Goal: Information Seeking & Learning: Learn about a topic

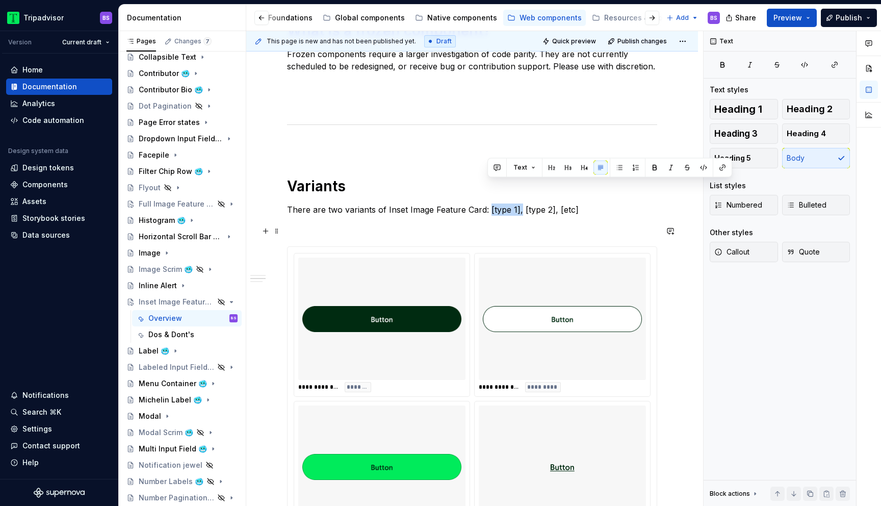
scroll to position [497, 0]
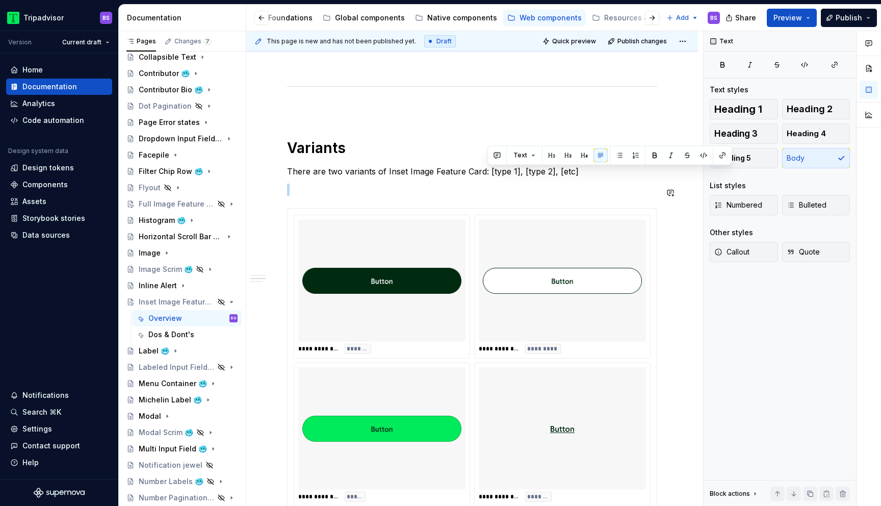
click at [512, 311] on img at bounding box center [562, 280] width 159 height 114
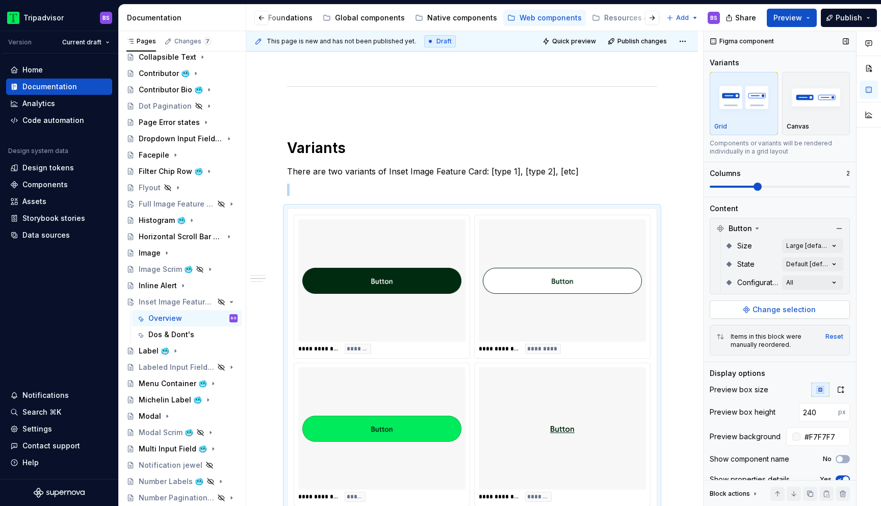
click at [765, 313] on span "Change selection" at bounding box center [783, 309] width 63 height 10
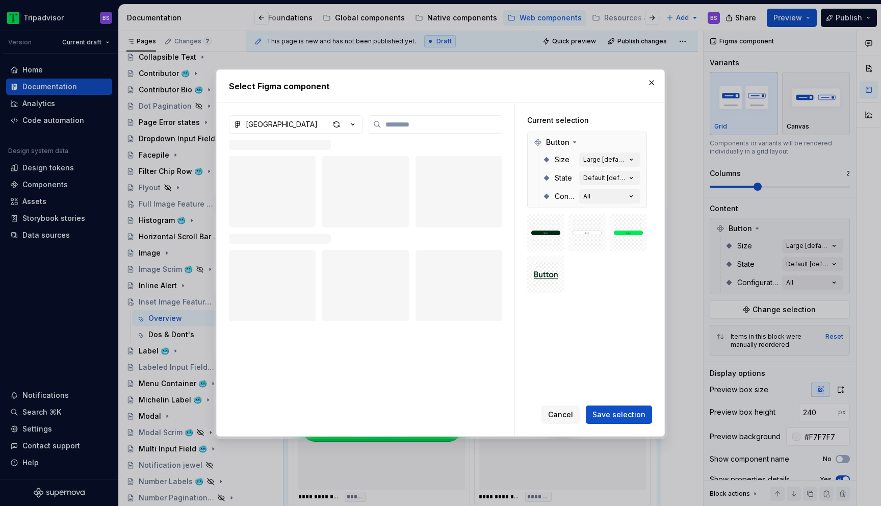
type textarea "*"
click at [352, 124] on icon "button" at bounding box center [353, 124] width 10 height 10
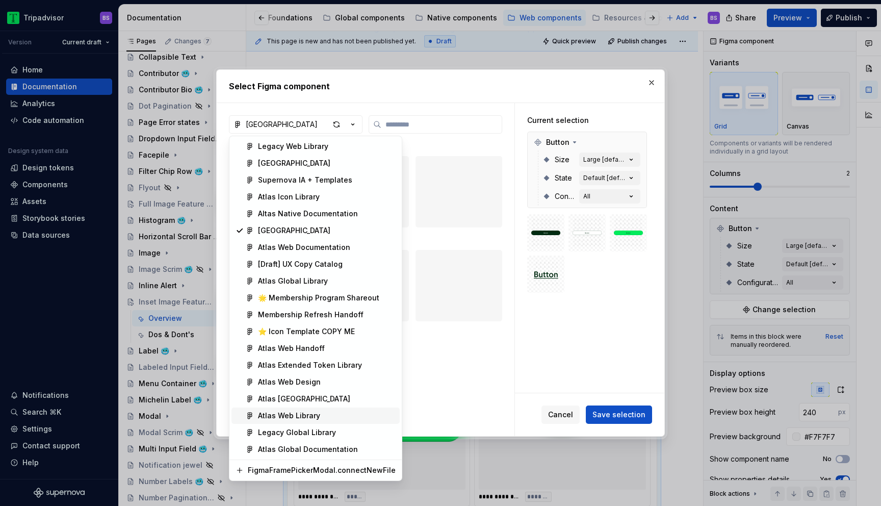
click at [330, 415] on div "Atlas Web Library" at bounding box center [327, 415] width 138 height 10
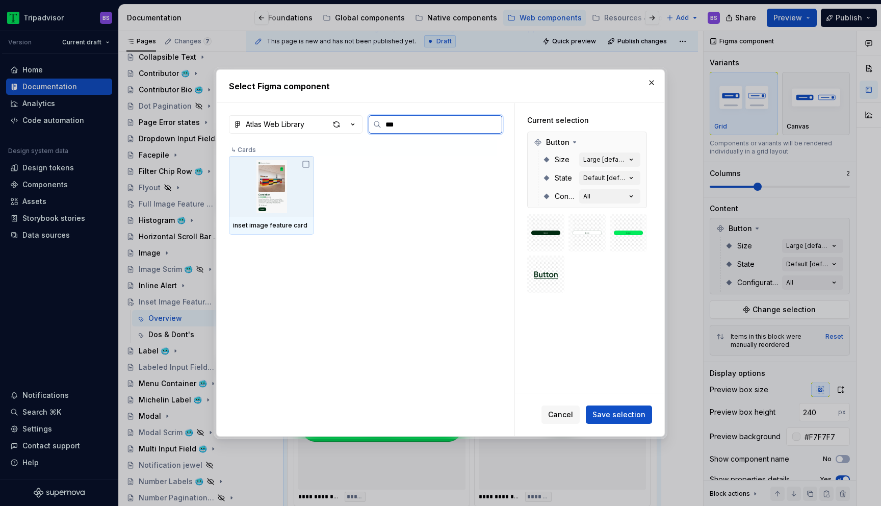
type input "****"
click at [286, 183] on img at bounding box center [271, 186] width 77 height 53
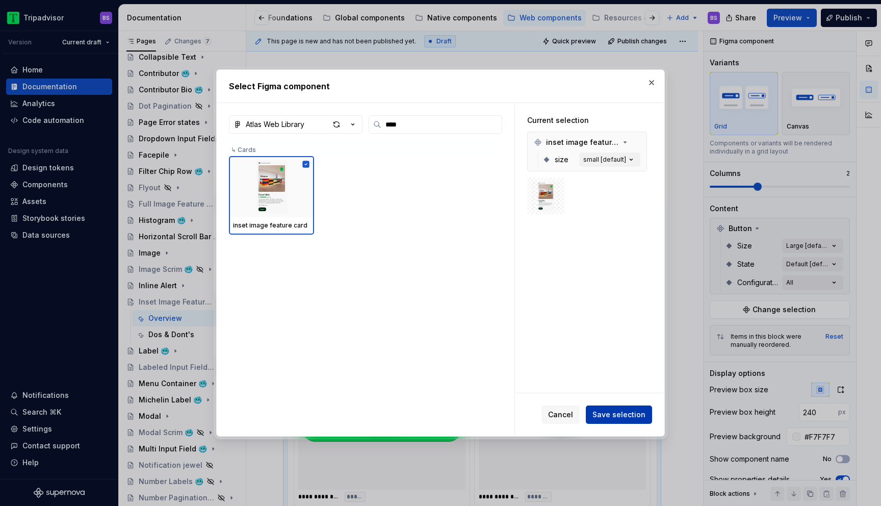
click at [611, 412] on span "Save selection" at bounding box center [618, 414] width 53 height 10
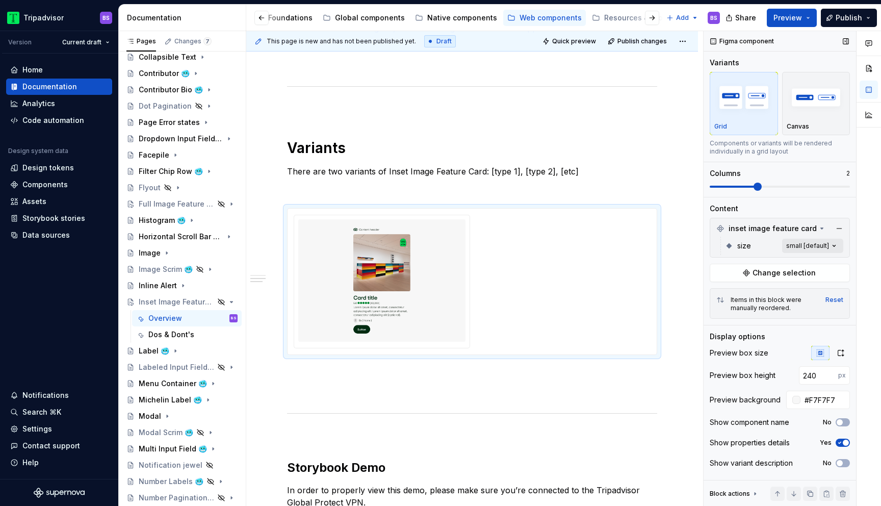
click at [809, 244] on div "Comments Open comments No comments yet Select ‘Comment’ from the block context …" at bounding box center [791, 268] width 177 height 475
click at [826, 262] on span "button" at bounding box center [826, 263] width 6 height 6
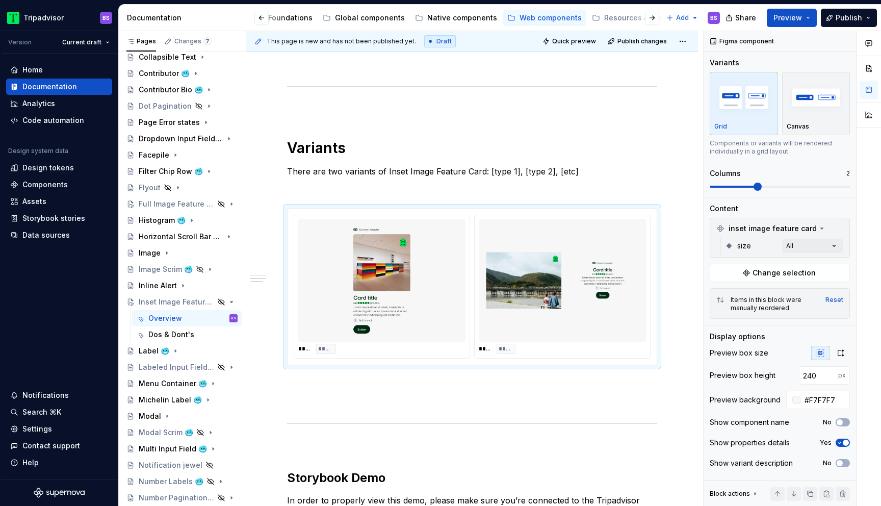
click at [318, 152] on html "Tripadvisor BS Version Current draft Home Documentation Analytics Code automati…" at bounding box center [440, 253] width 881 height 506
click at [318, 152] on h1 "Variants" at bounding box center [472, 148] width 370 height 18
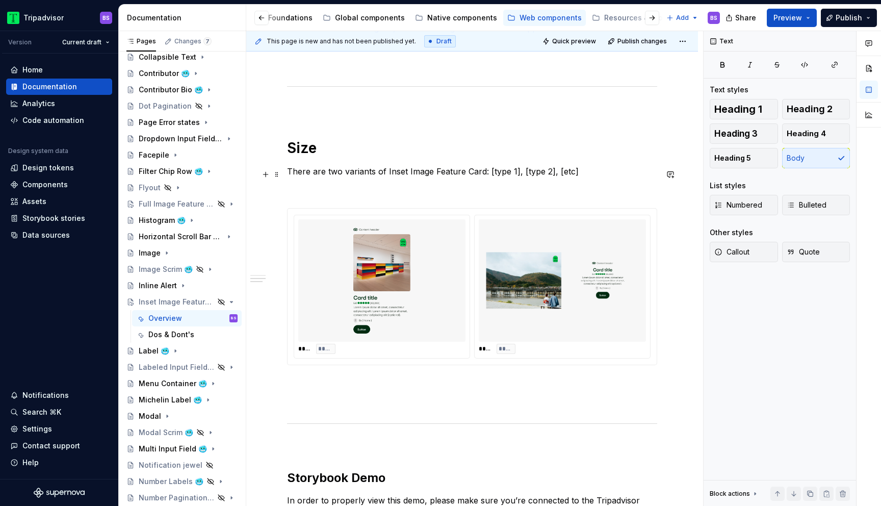
click at [327, 174] on p "There are two variants of Inset Image Feature Card: [type 1], [type 2], [etc]" at bounding box center [472, 171] width 370 height 12
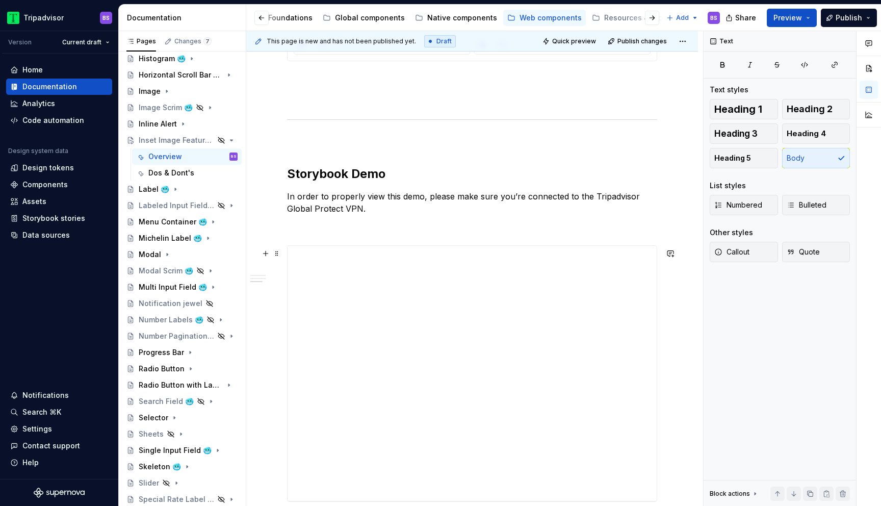
scroll to position [833, 0]
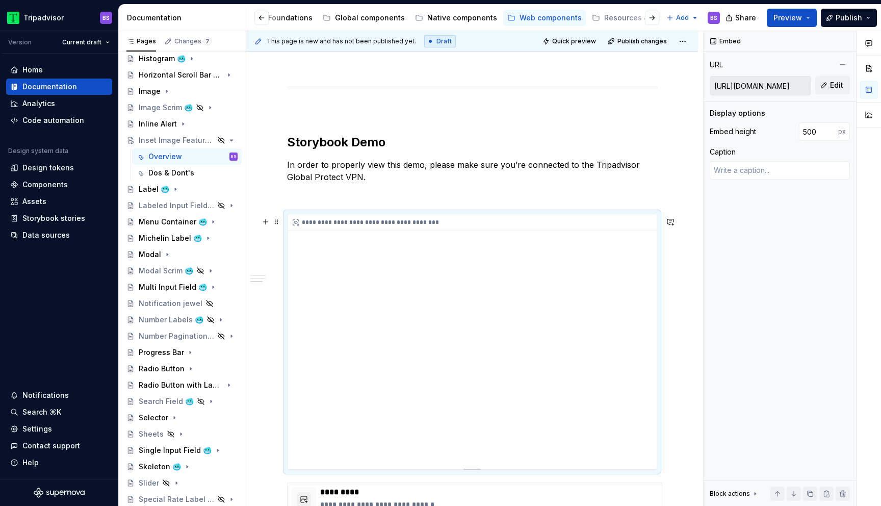
click at [377, 264] on div "**********" at bounding box center [471, 341] width 369 height 255
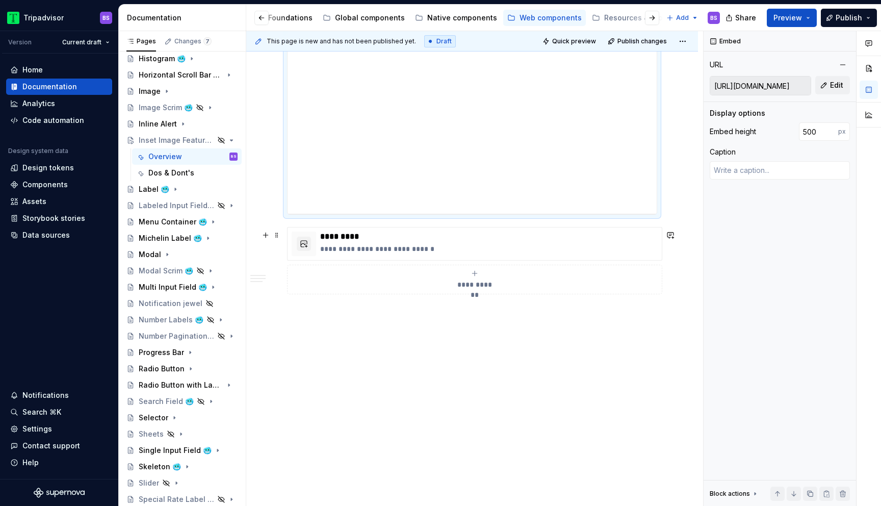
click at [481, 288] on span "**********" at bounding box center [475, 284] width 44 height 10
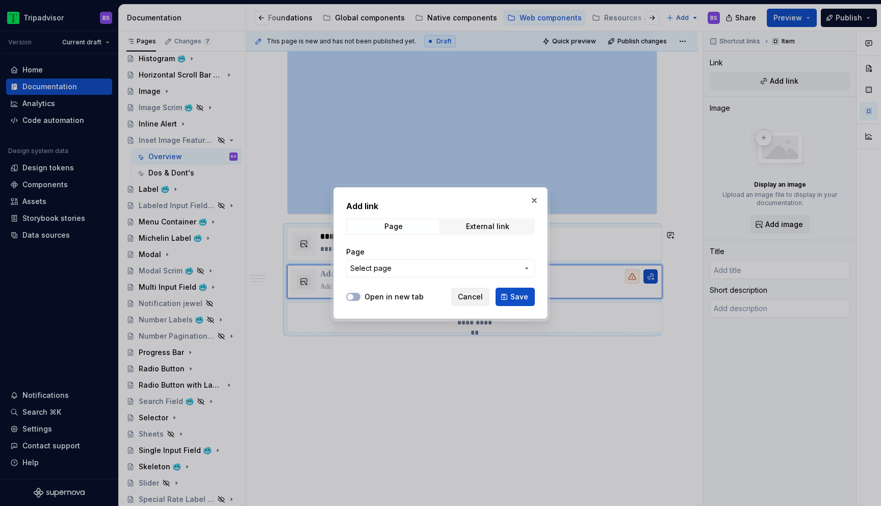
click at [479, 299] on span "Cancel" at bounding box center [470, 297] width 25 height 10
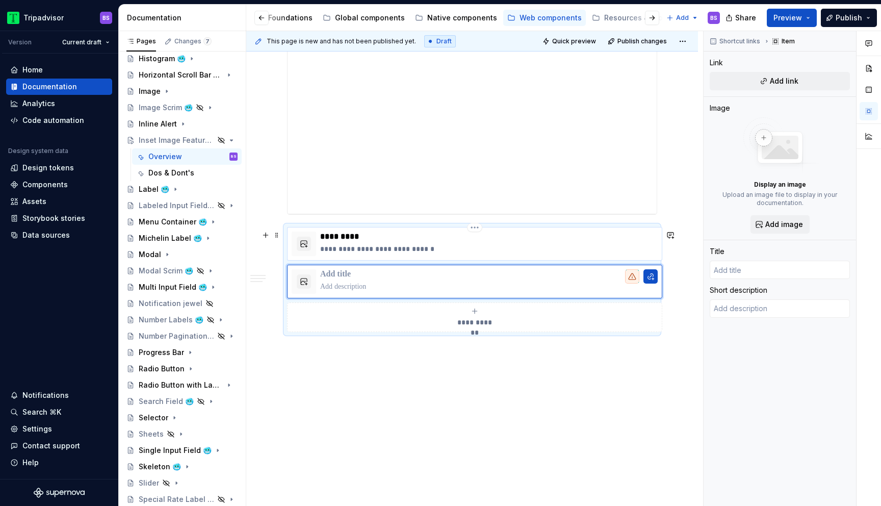
click at [504, 252] on p "**********" at bounding box center [488, 249] width 337 height 10
type textarea "*"
type input "Storybook"
type textarea "Link to the component Storybook"
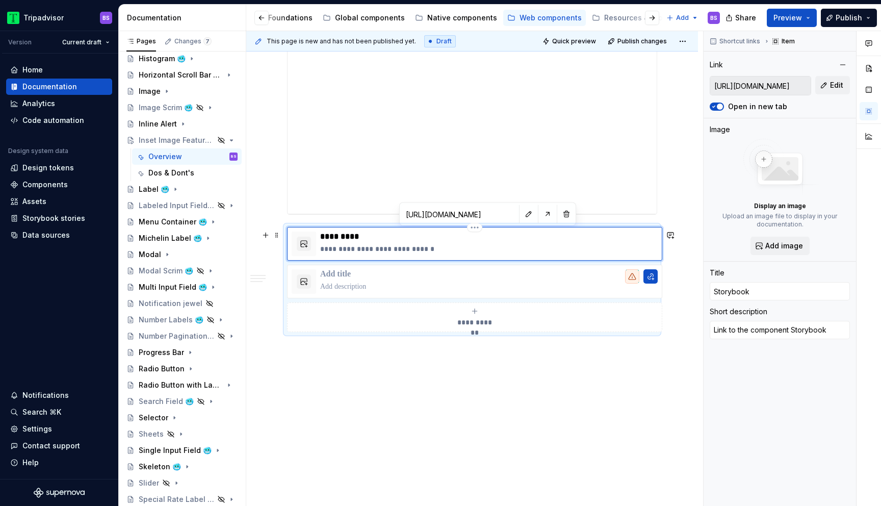
click at [506, 256] on div "**********" at bounding box center [488, 243] width 337 height 24
click at [521, 217] on button "button" at bounding box center [528, 214] width 14 height 14
type textarea "*"
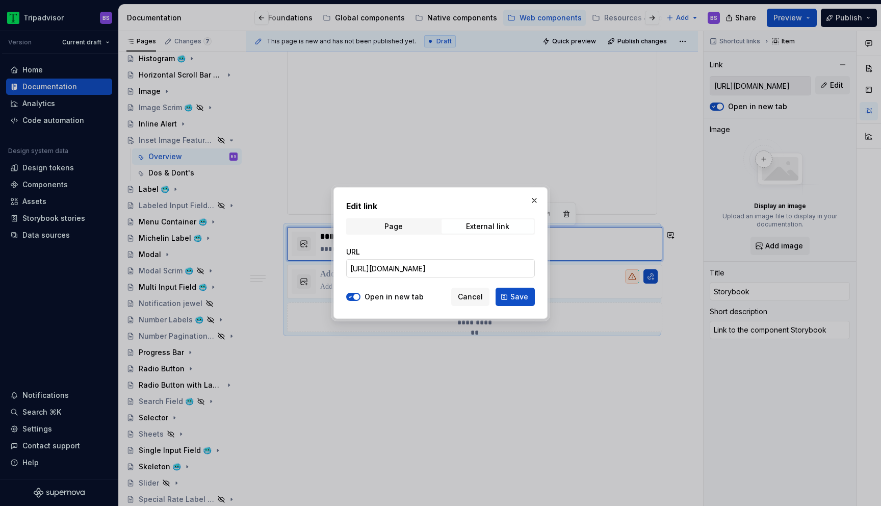
click at [473, 264] on input "[URL][DOMAIN_NAME]" at bounding box center [440, 268] width 189 height 18
paste input "design-system-frozen.card_InsetImageFeatureCard"
type input "[URL][DOMAIN_NAME]"
click at [508, 301] on button "Save" at bounding box center [514, 296] width 39 height 18
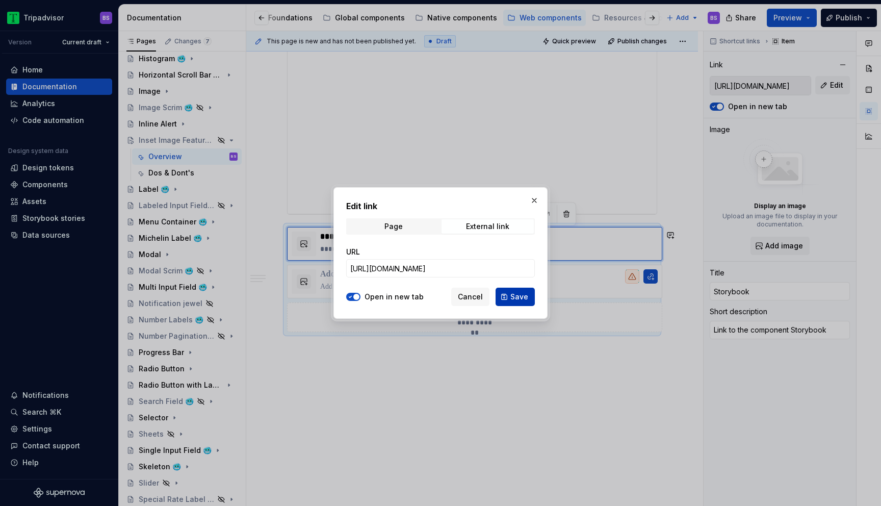
type textarea "*"
type input "[URL][DOMAIN_NAME]"
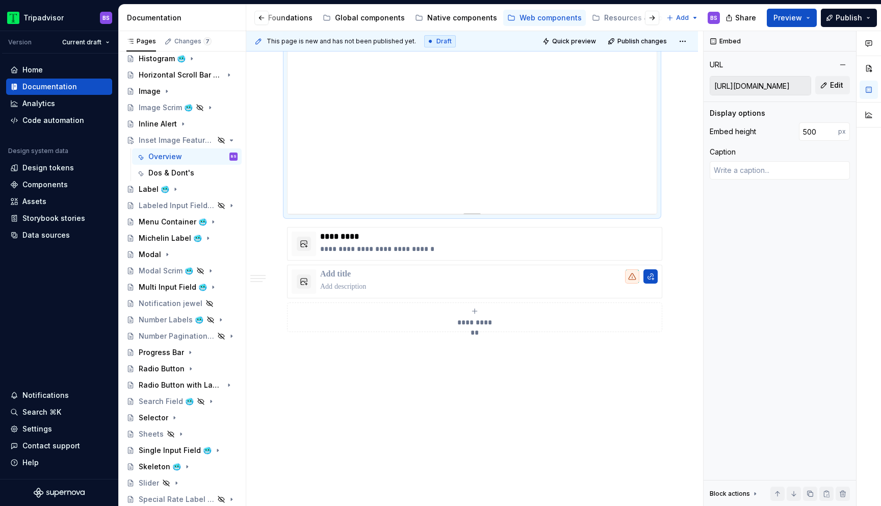
click at [477, 152] on div "**********" at bounding box center [471, 86] width 369 height 255
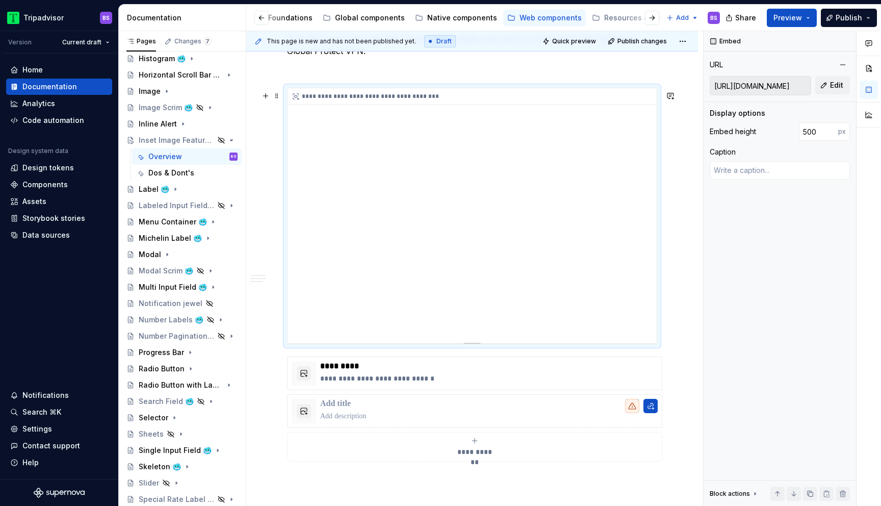
scroll to position [959, 0]
click at [504, 408] on p at bounding box center [488, 403] width 337 height 10
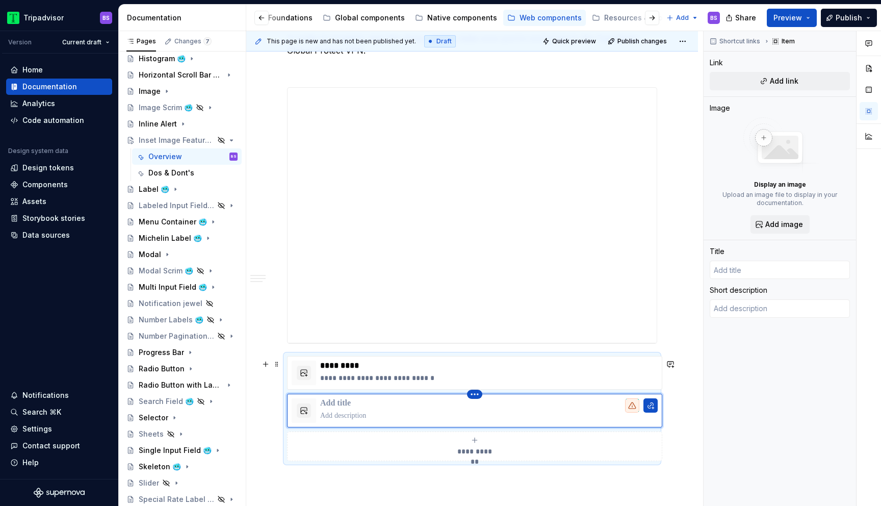
click at [477, 397] on html "Tripadvisor BS Version Current draft Home Documentation Analytics Code automati…" at bounding box center [440, 253] width 881 height 506
click at [494, 411] on div "Delete item" at bounding box center [519, 414] width 66 height 10
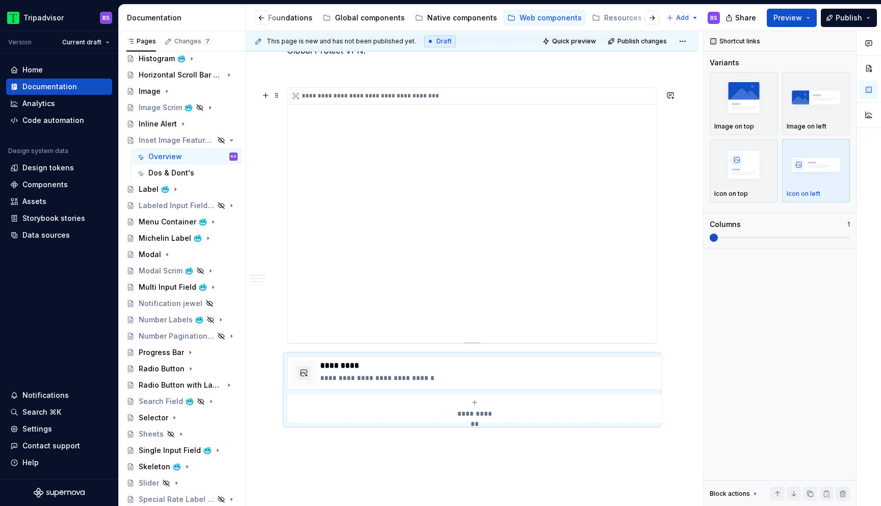
click at [516, 256] on div "**********" at bounding box center [471, 215] width 369 height 255
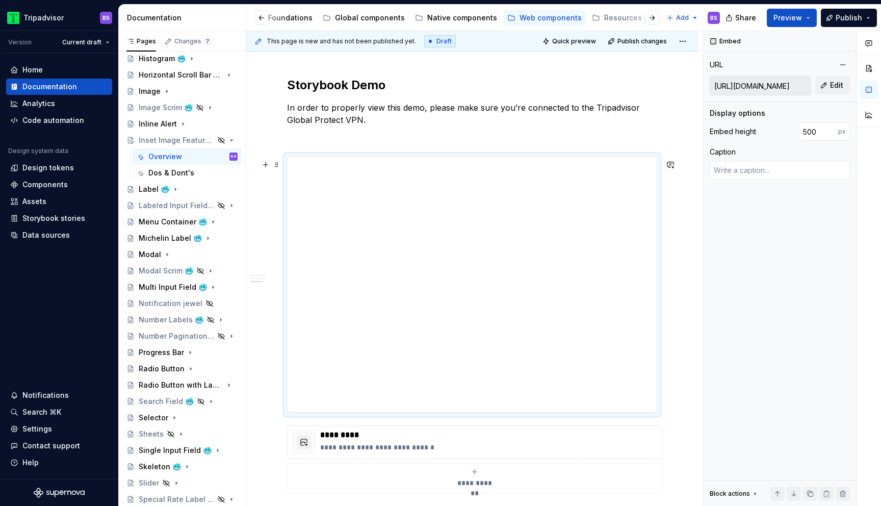
scroll to position [867, 0]
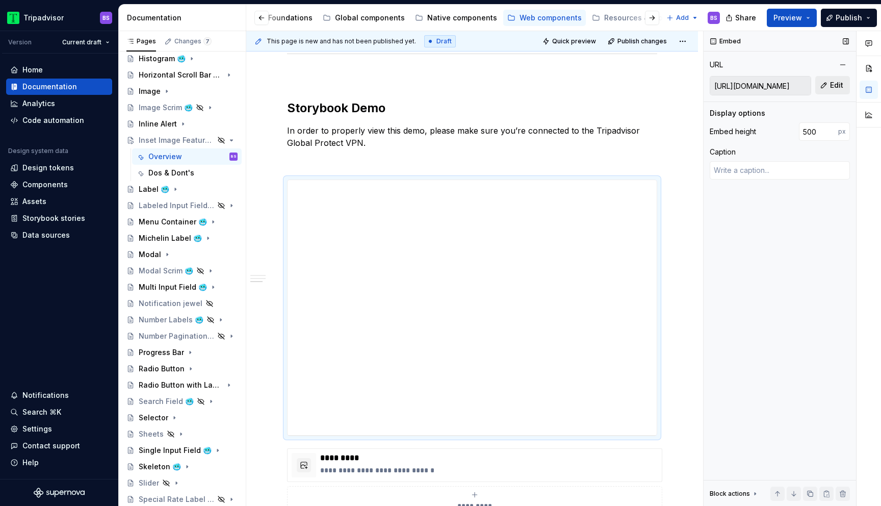
click at [828, 85] on button "Edit" at bounding box center [832, 85] width 35 height 18
type textarea "*"
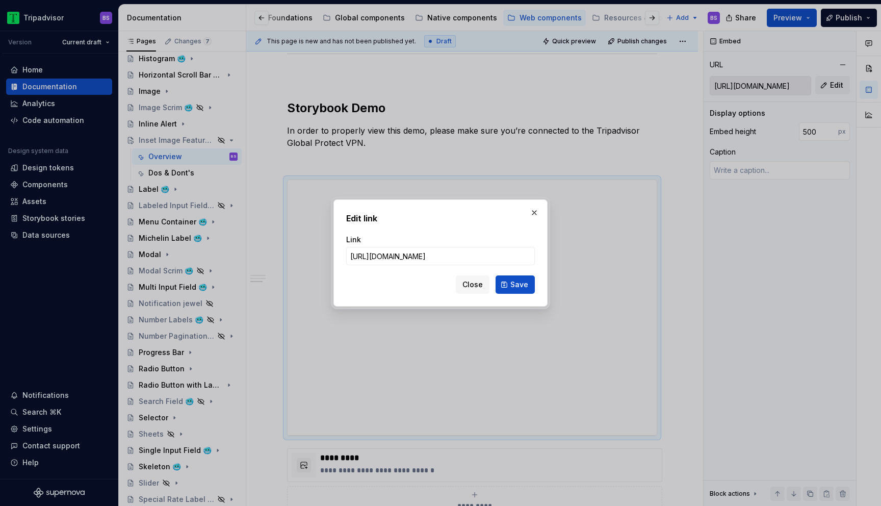
type input "[URL][DOMAIN_NAME]"
click button "Save" at bounding box center [514, 284] width 39 height 18
type textarea "*"
type input "[URL][DOMAIN_NAME]"
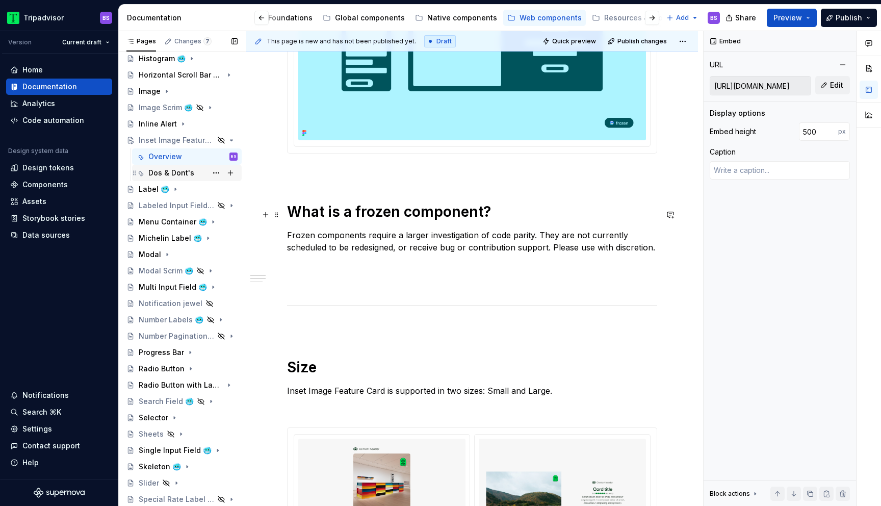
scroll to position [251, 0]
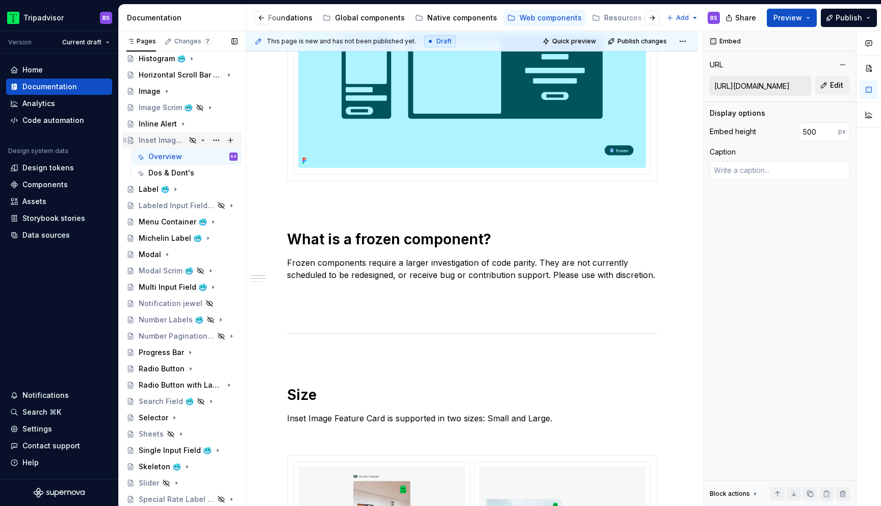
click at [202, 139] on icon "Page tree" at bounding box center [203, 140] width 8 height 8
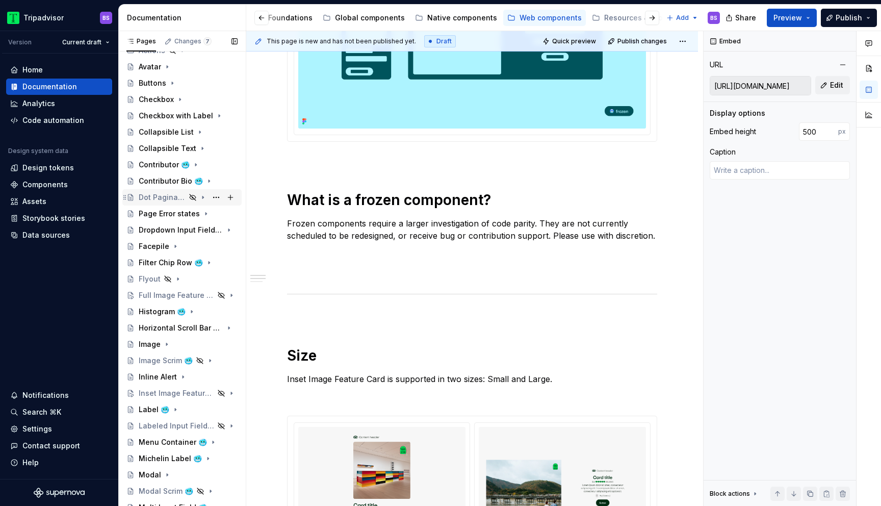
scroll to position [136, 0]
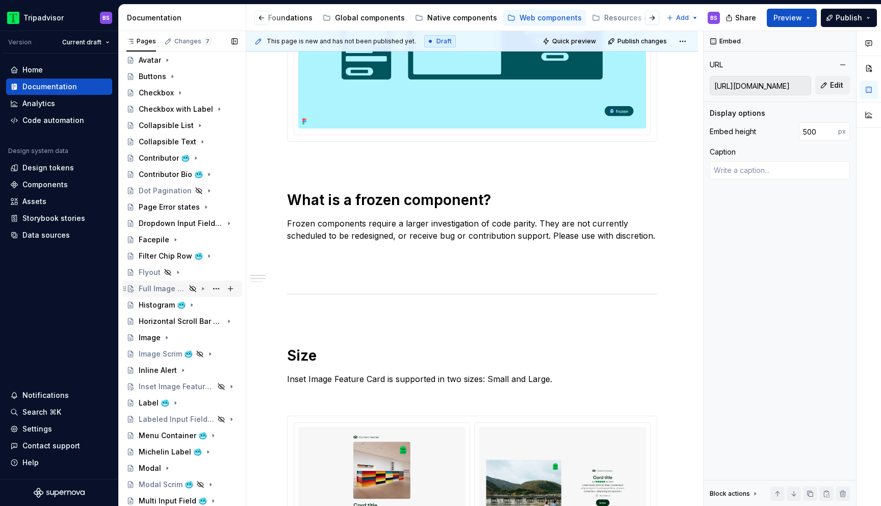
click at [174, 284] on div "Full Image Feature Card 🥶" at bounding box center [162, 288] width 47 height 10
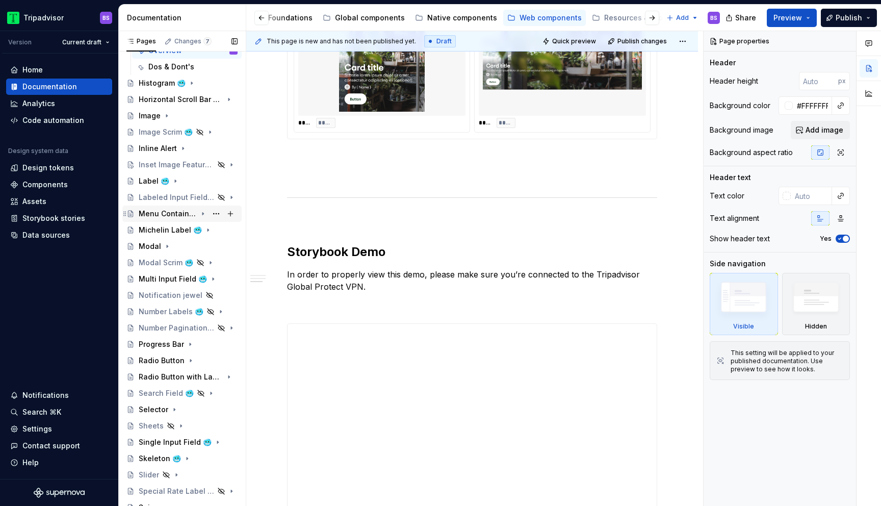
scroll to position [384, 0]
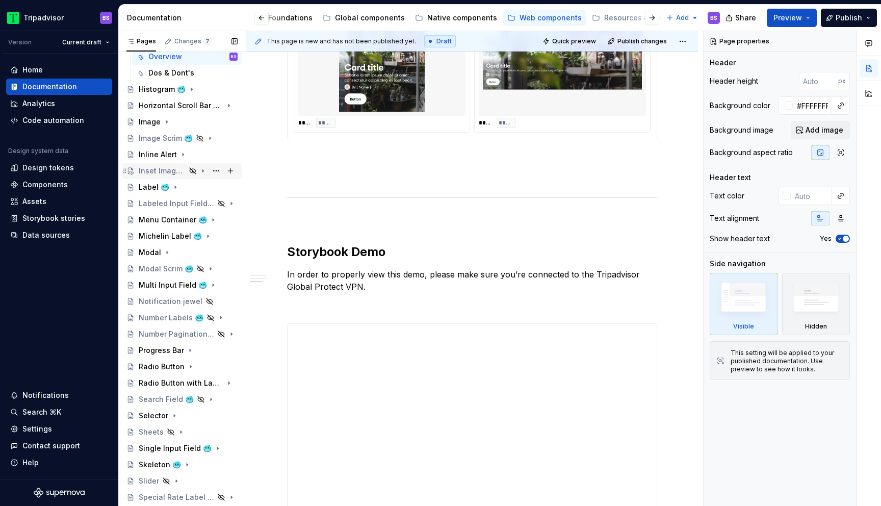
click at [179, 170] on div "Inset Image Feature Card 🥶" at bounding box center [162, 171] width 47 height 10
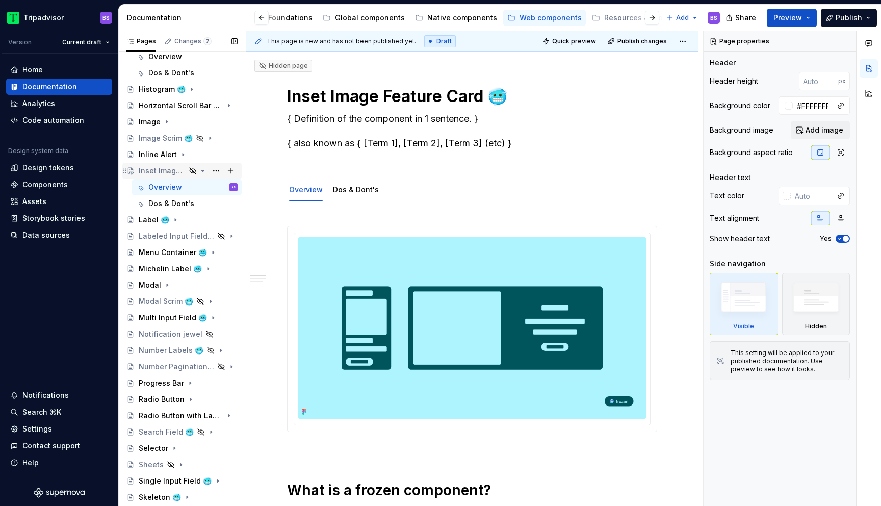
click at [202, 170] on icon "Page tree" at bounding box center [203, 170] width 3 height 1
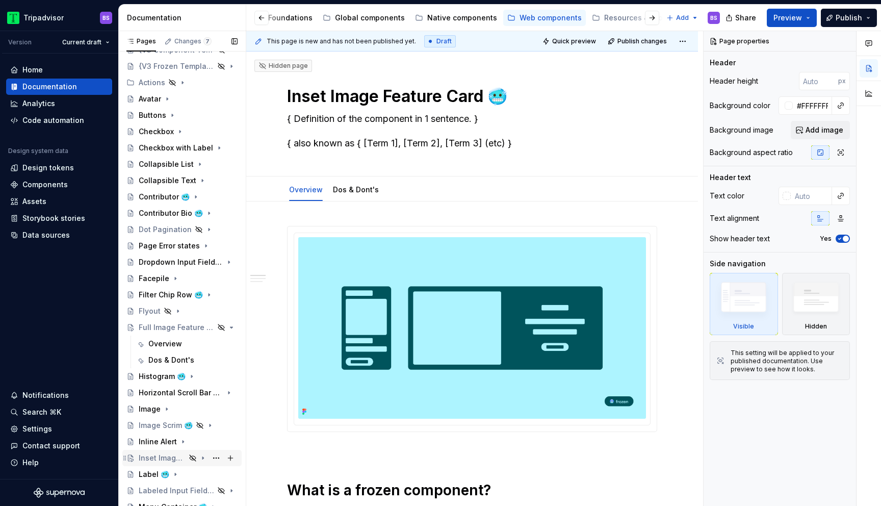
scroll to position [153, 0]
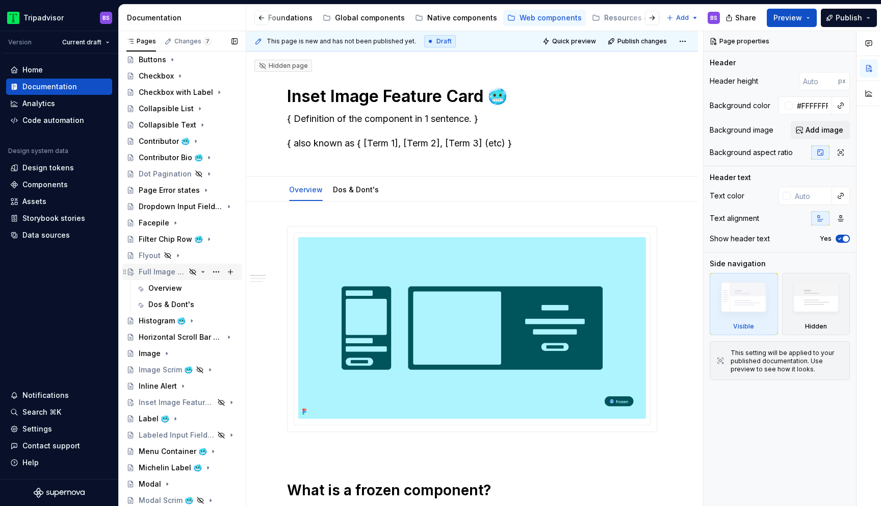
click at [203, 272] on icon "Page tree" at bounding box center [203, 271] width 3 height 1
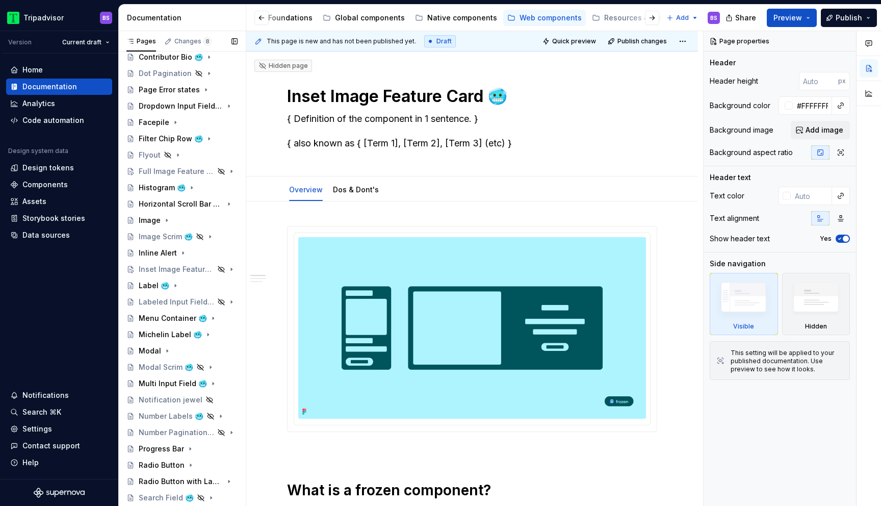
scroll to position [255, 0]
click at [165, 248] on div "Inline Alert" at bounding box center [158, 251] width 38 height 10
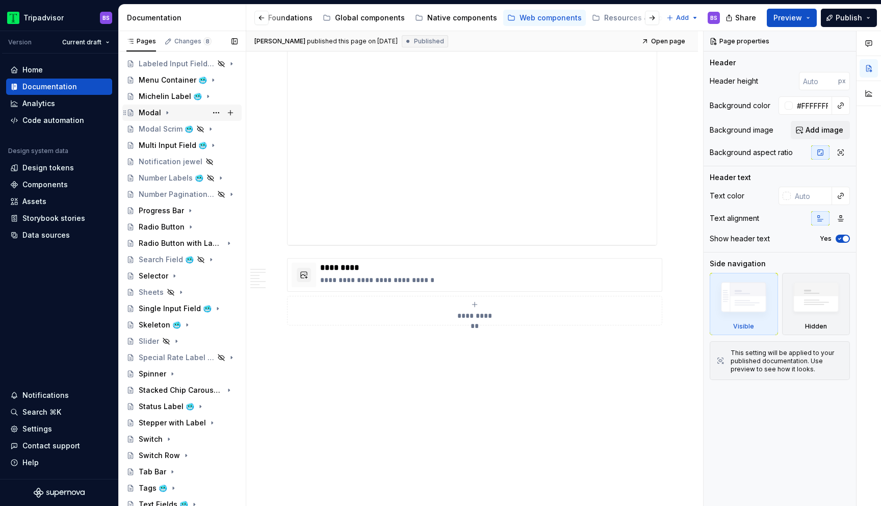
scroll to position [724, 0]
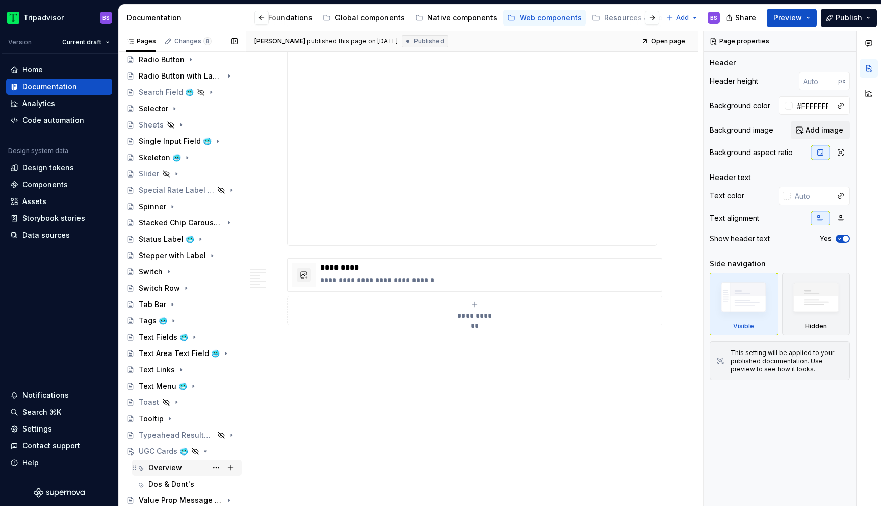
click at [169, 466] on div "Overview" at bounding box center [165, 467] width 34 height 10
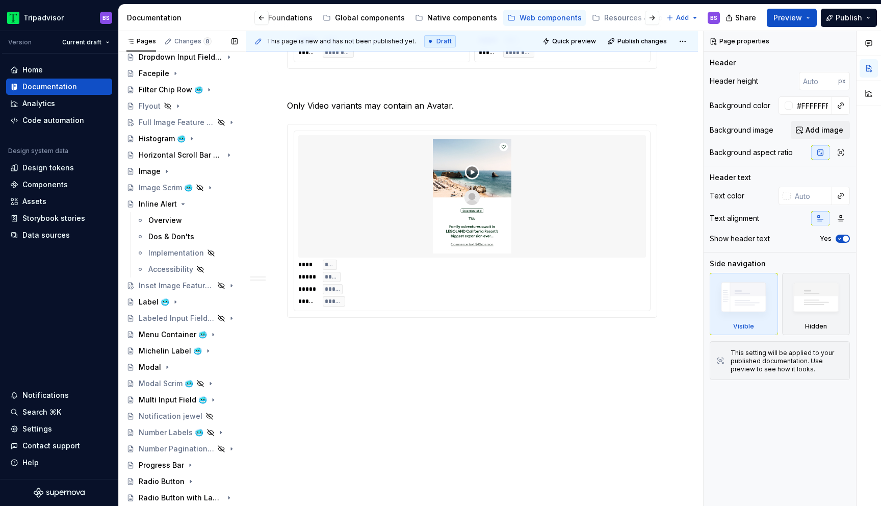
scroll to position [273, 0]
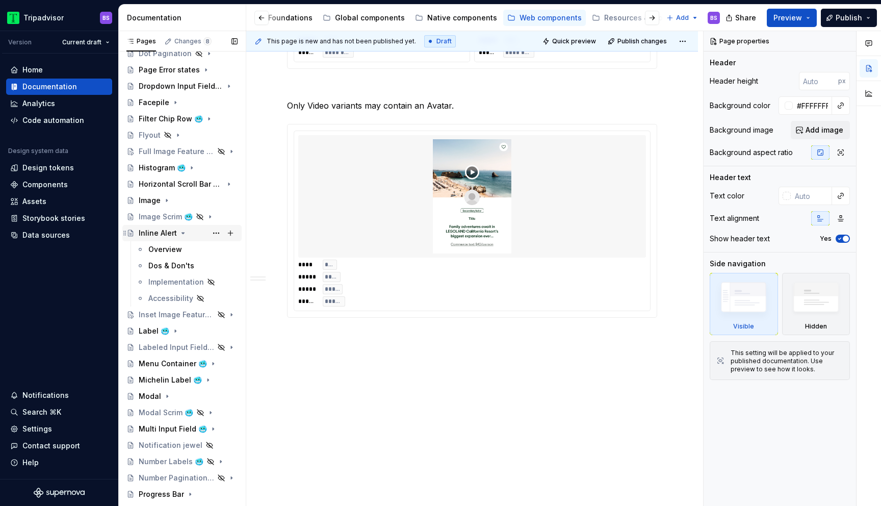
click at [186, 232] on div "Inline Alert" at bounding box center [188, 233] width 99 height 14
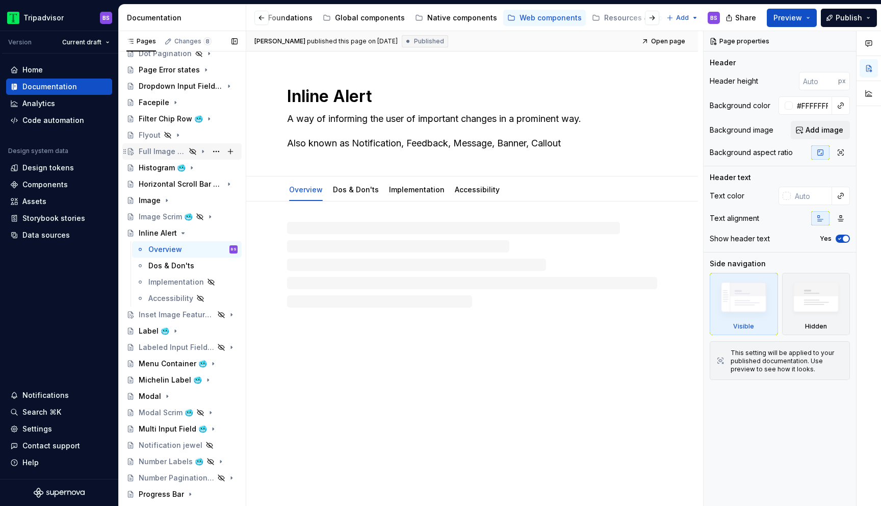
click at [190, 148] on icon "Page tree" at bounding box center [193, 151] width 8 height 8
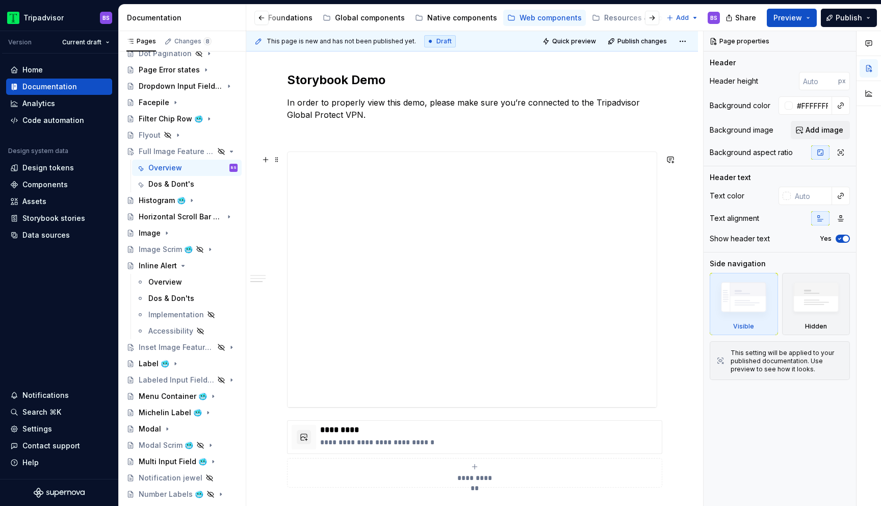
scroll to position [846, 0]
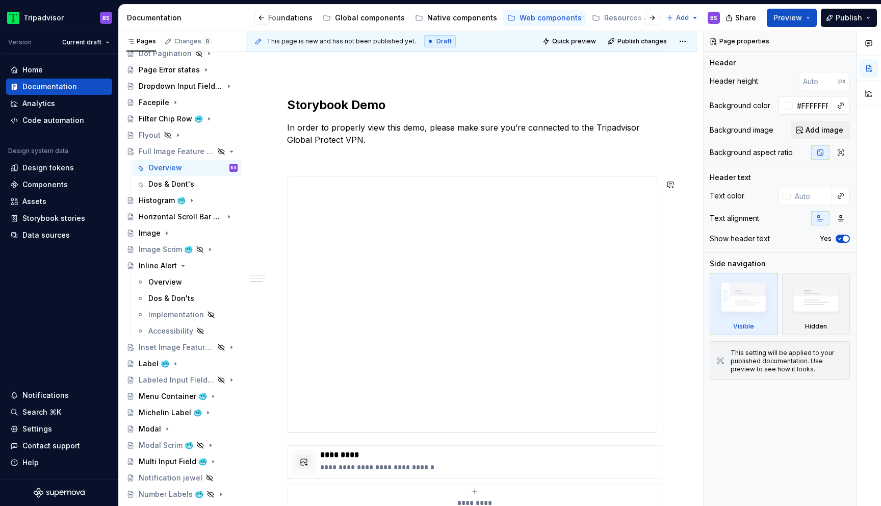
type textarea "*"
